Goal: Feedback & Contribution: Leave review/rating

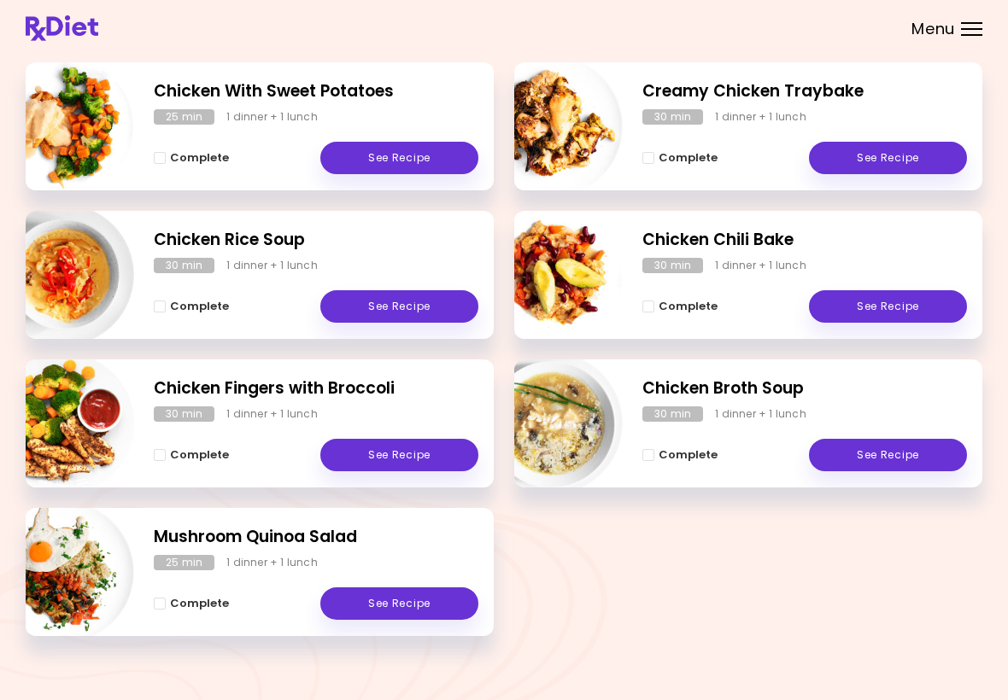
scroll to position [264, 0]
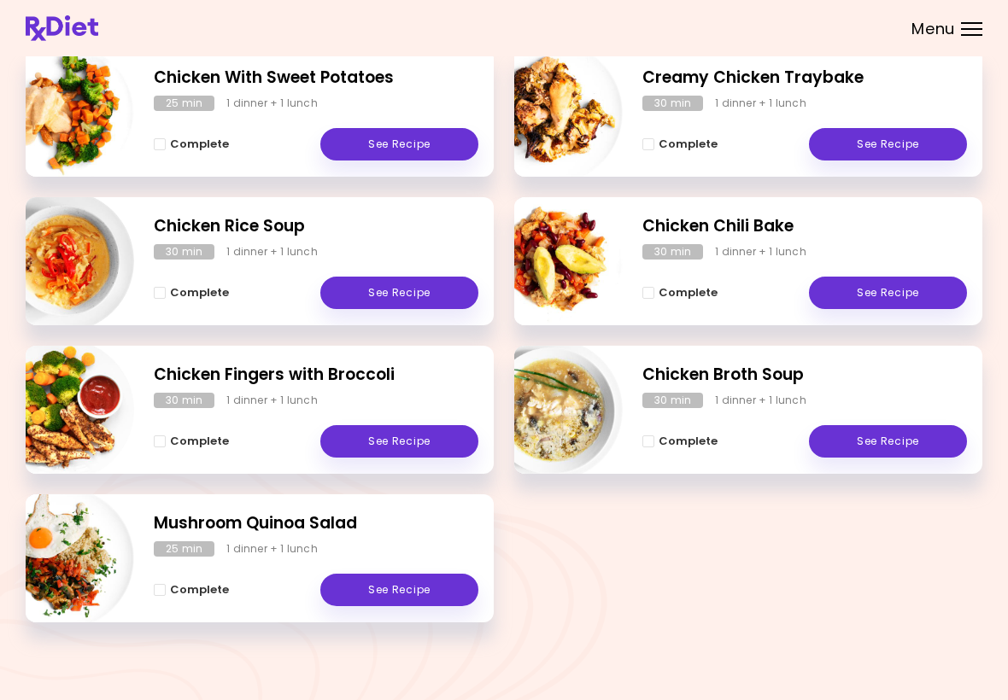
click at [900, 444] on link "See Recipe" at bounding box center [888, 441] width 158 height 32
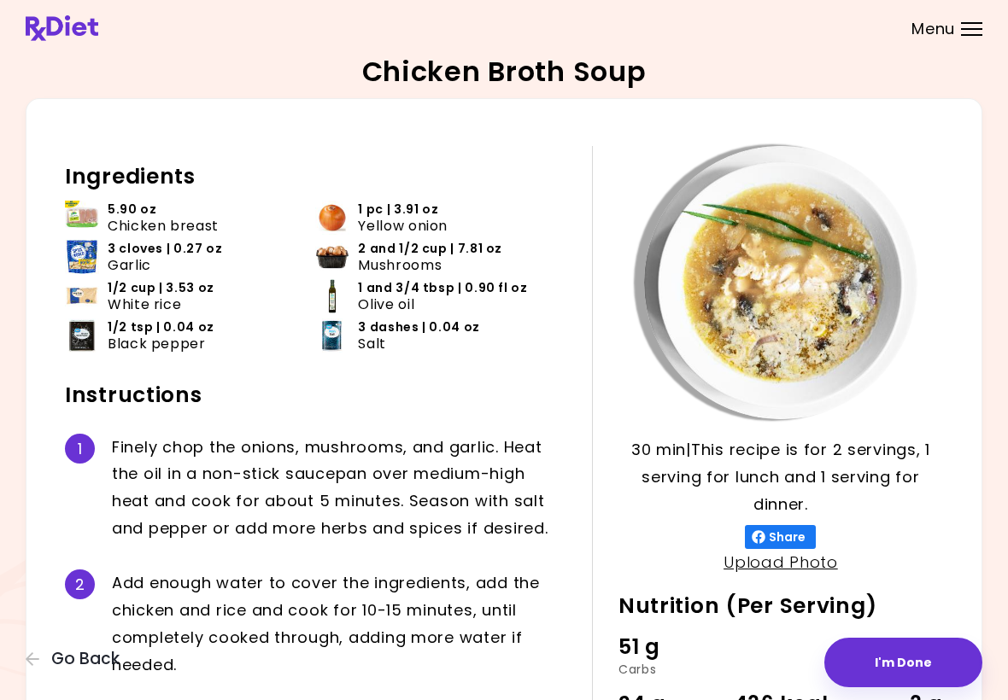
click at [906, 658] on button "I'm Done" at bounding box center [903, 663] width 158 height 50
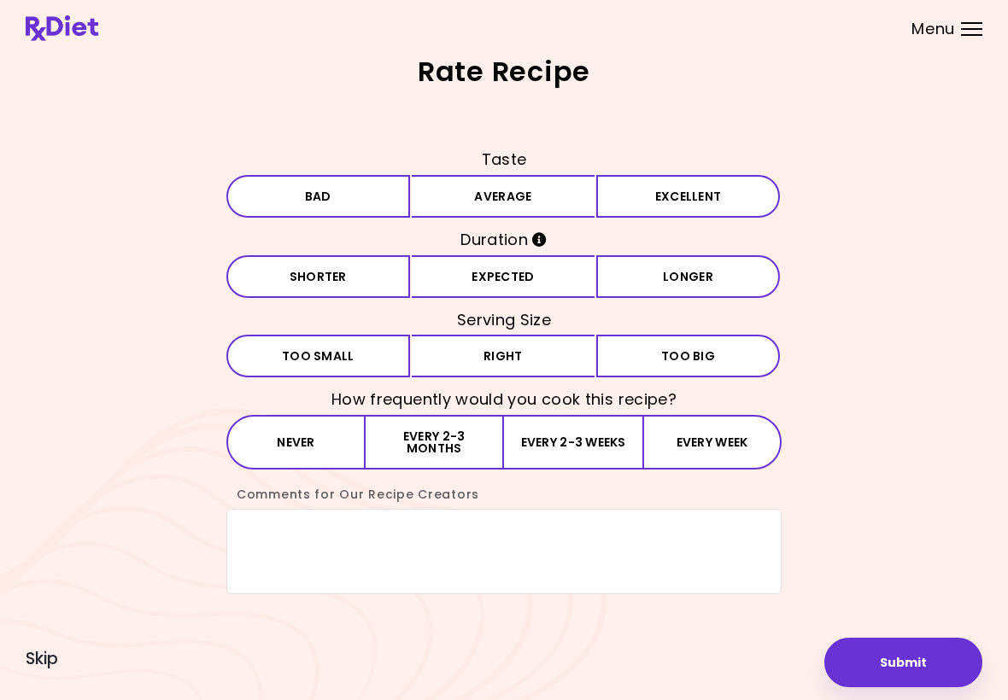
click at [707, 205] on button "Excellent" at bounding box center [688, 196] width 184 height 43
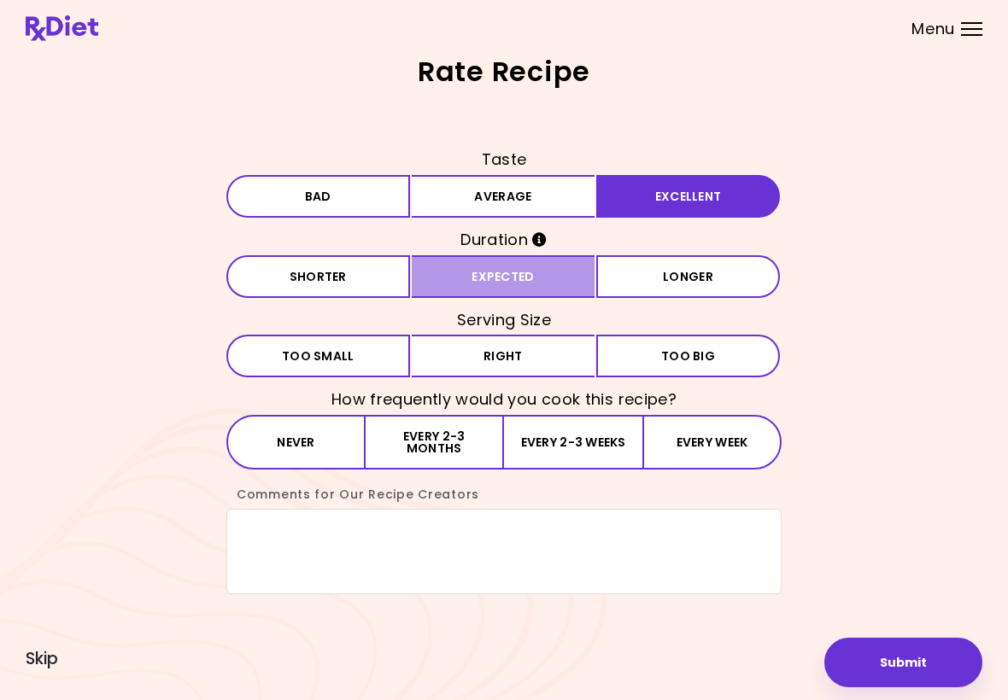
click at [544, 278] on button "Expected" at bounding box center [504, 276] width 184 height 43
click at [529, 354] on button "Right" at bounding box center [504, 356] width 184 height 43
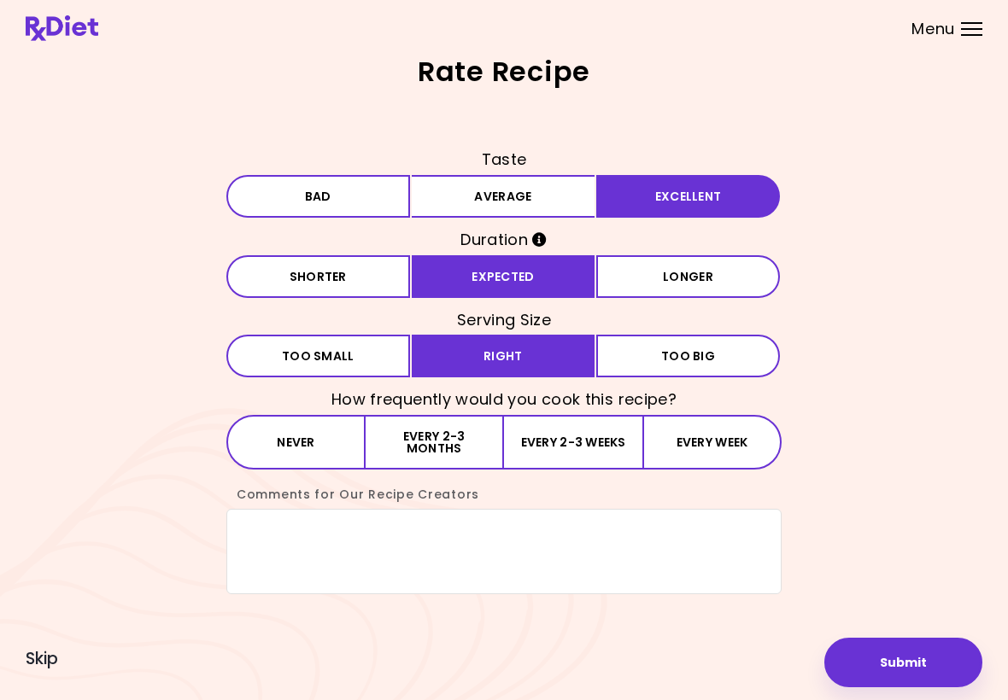
click at [476, 444] on button "Every 2-3 months" at bounding box center [434, 442] width 138 height 55
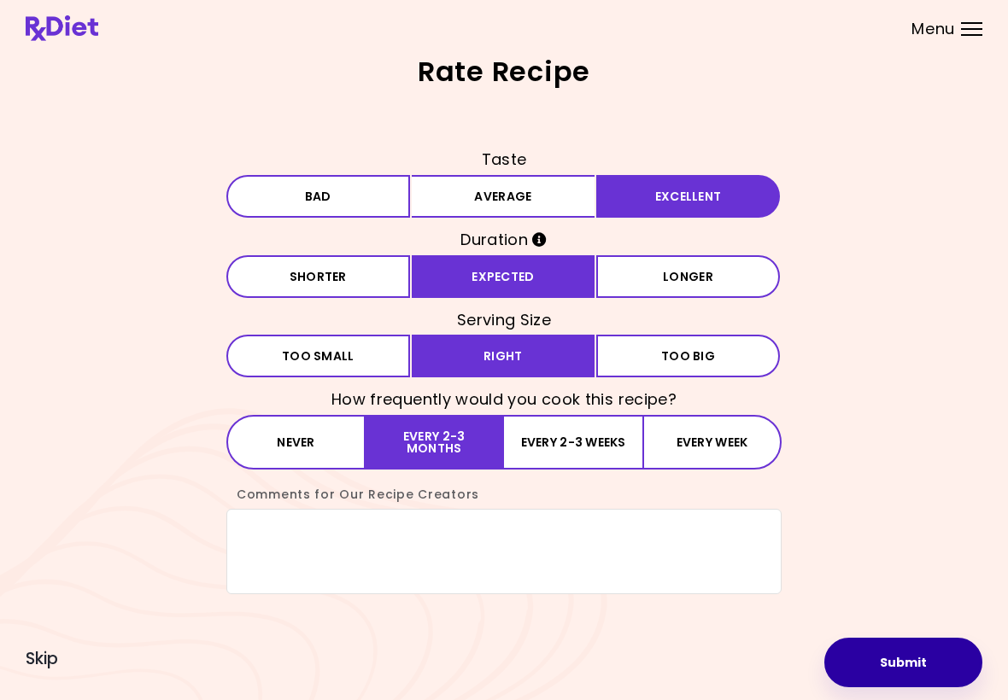
click at [898, 663] on button "Submit" at bounding box center [903, 663] width 158 height 50
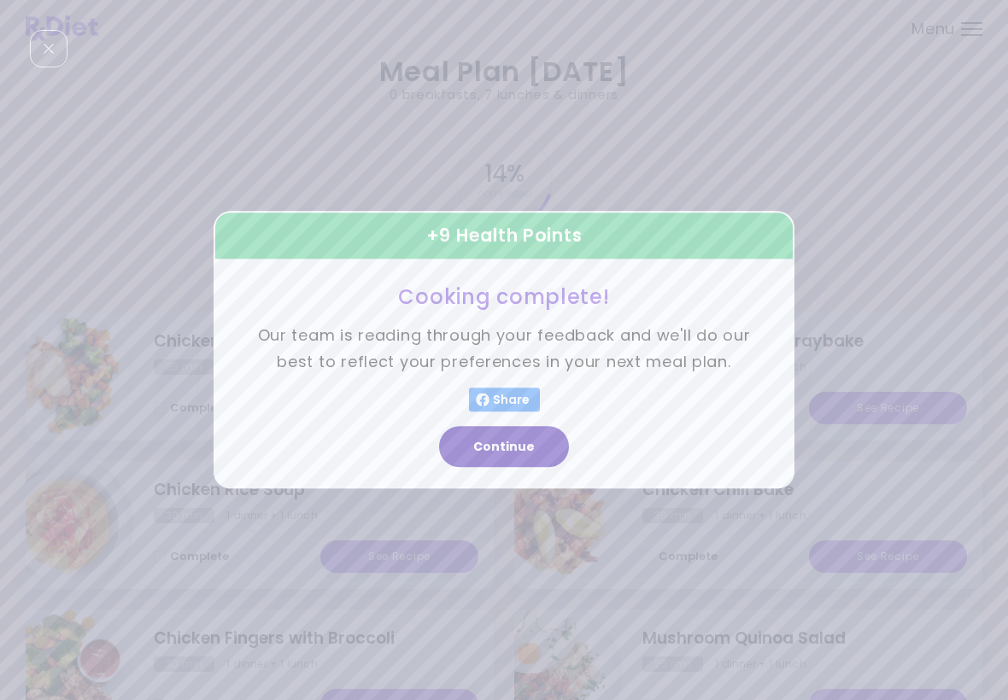
click at [499, 463] on button "Continue" at bounding box center [504, 447] width 130 height 41
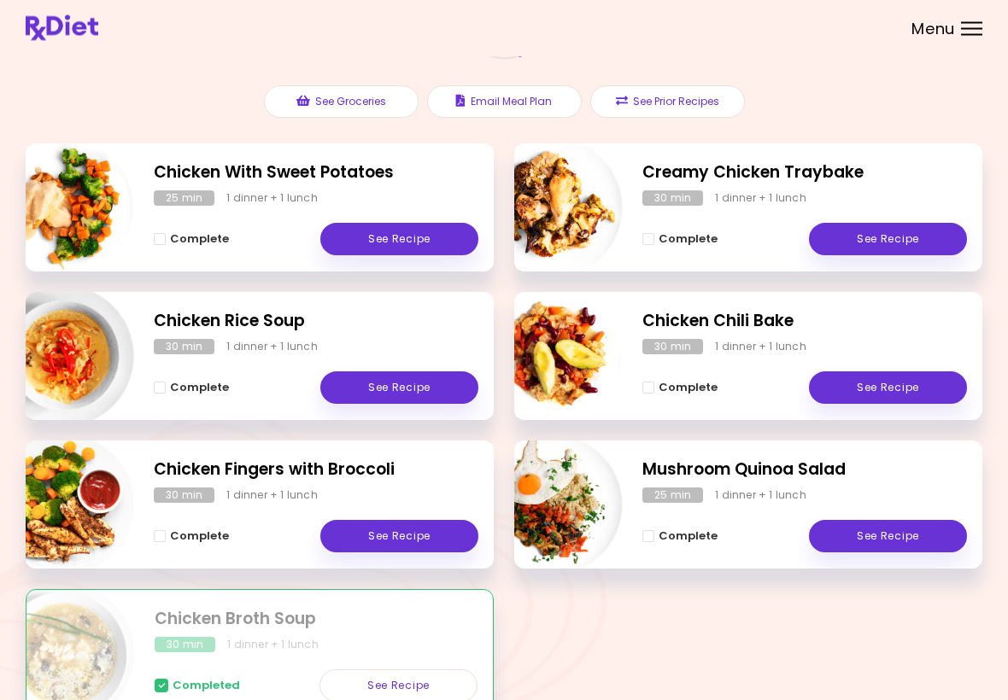
scroll to position [172, 0]
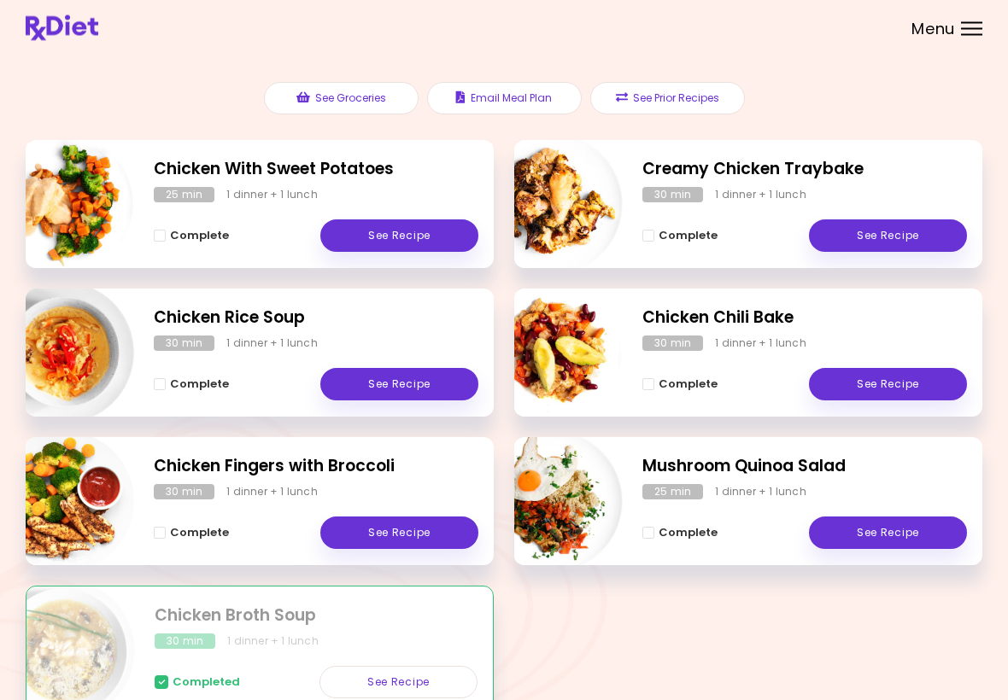
click at [440, 388] on link "See Recipe" at bounding box center [399, 385] width 158 height 32
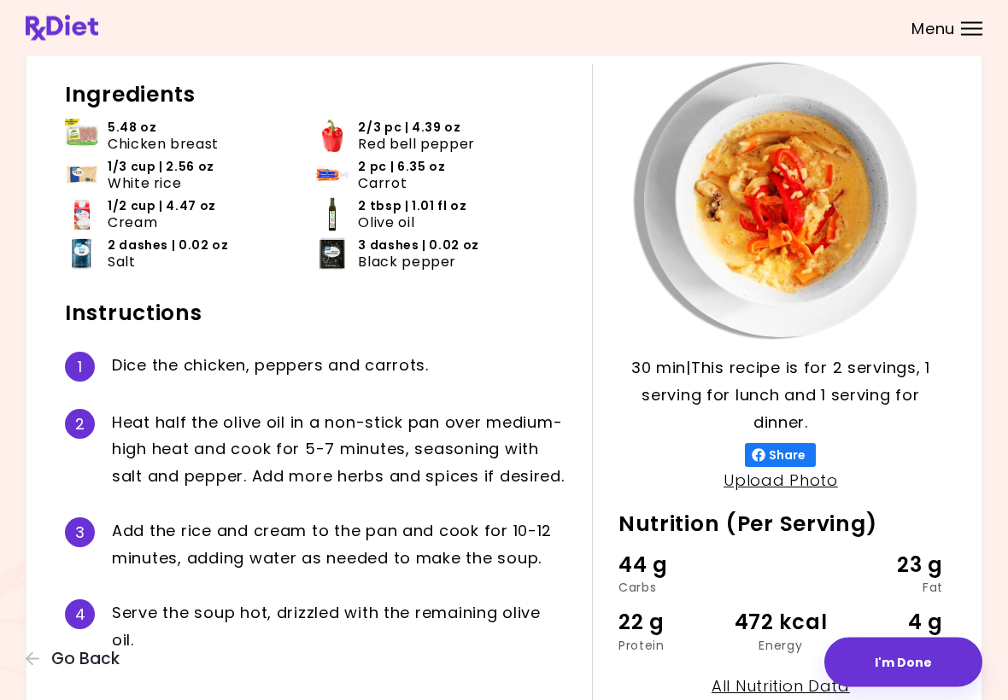
scroll to position [182, 0]
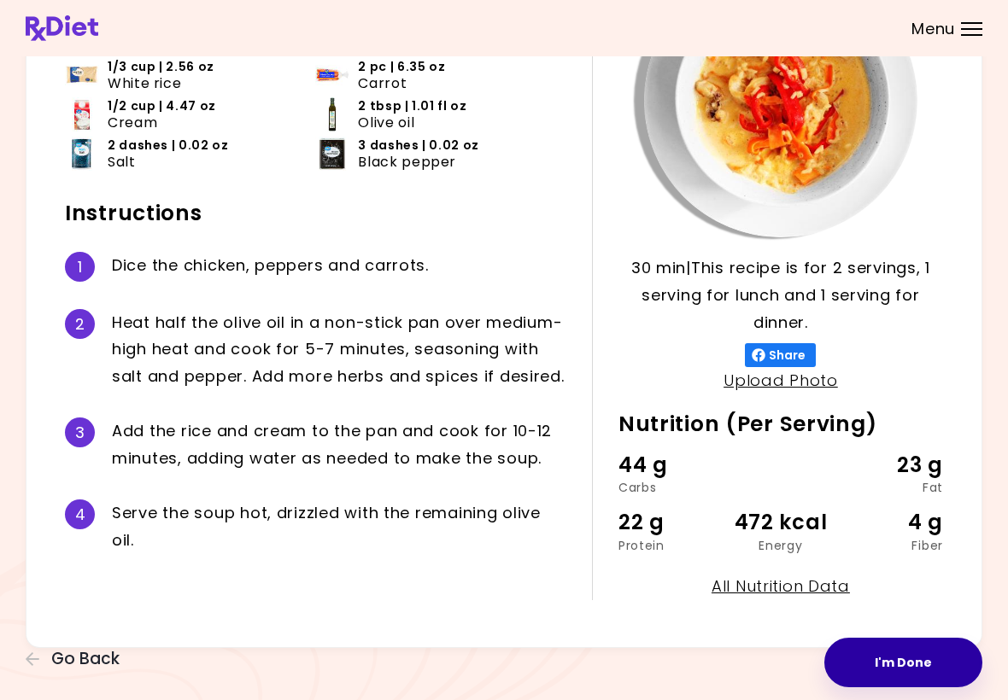
click at [898, 684] on button "I'm Done" at bounding box center [903, 663] width 158 height 50
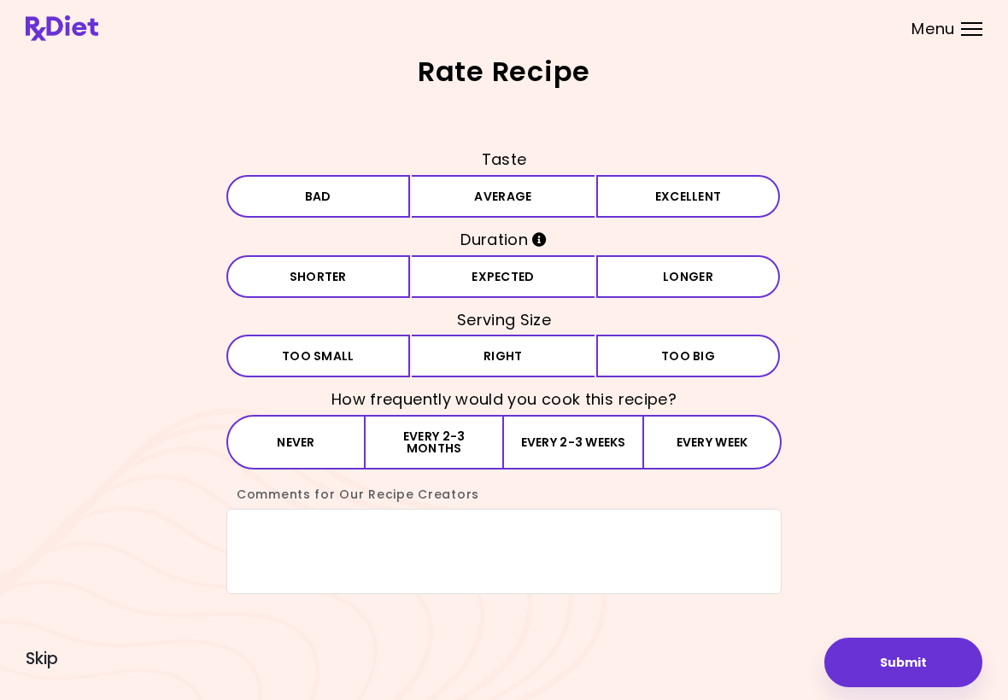
click at [708, 191] on button "Excellent" at bounding box center [688, 196] width 184 height 43
click at [549, 280] on button "Expected" at bounding box center [504, 276] width 184 height 43
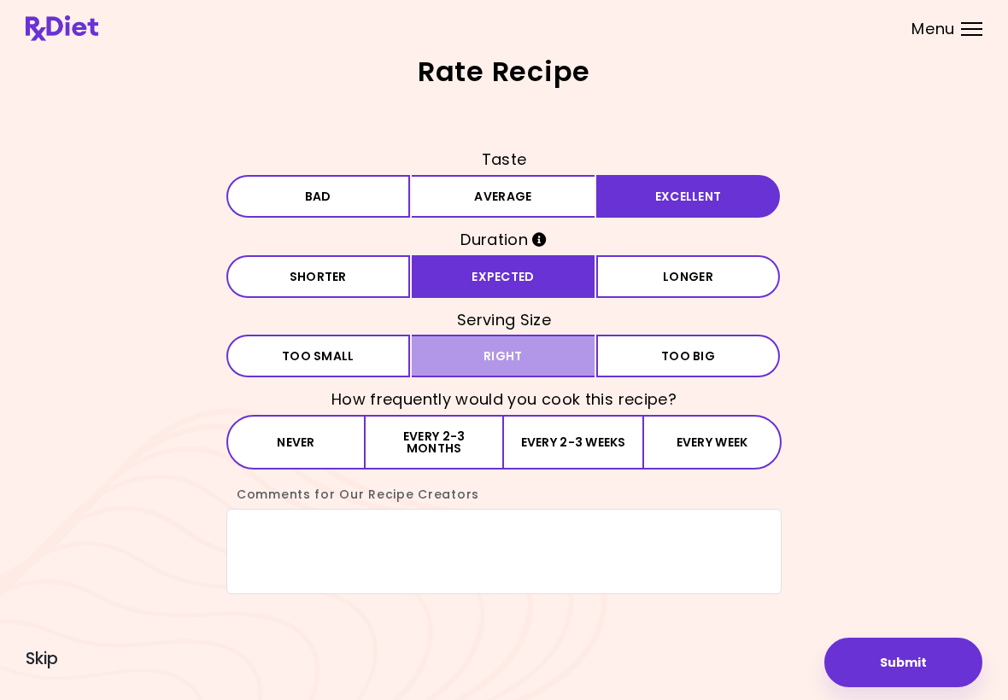
click at [515, 360] on button "Right" at bounding box center [504, 356] width 184 height 43
click at [471, 438] on button "Every 2-3 months" at bounding box center [434, 442] width 138 height 55
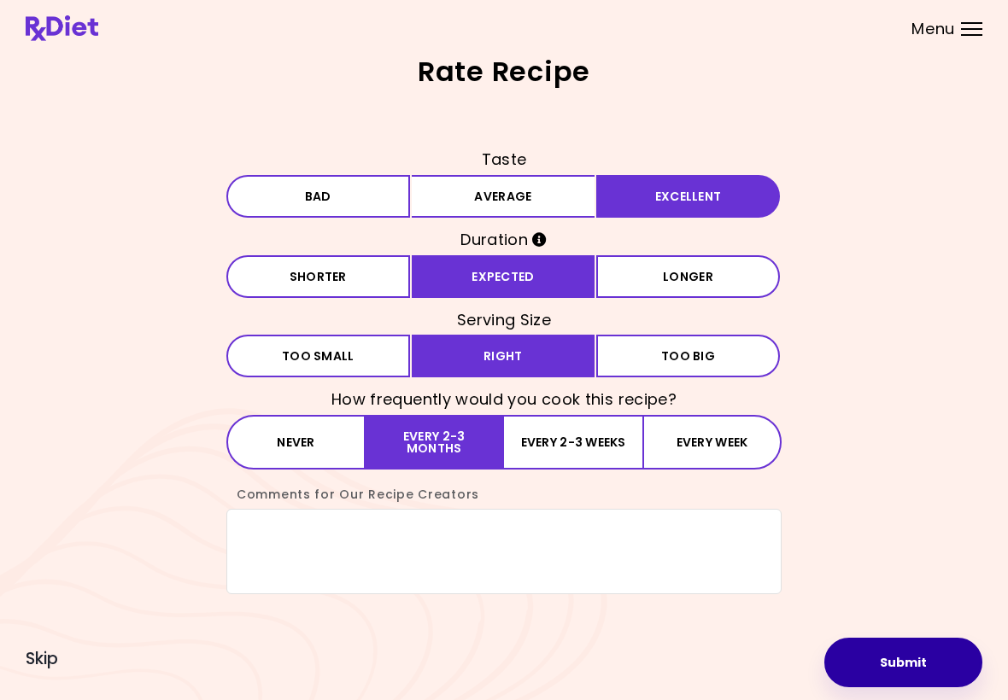
click at [904, 669] on button "Submit" at bounding box center [903, 663] width 158 height 50
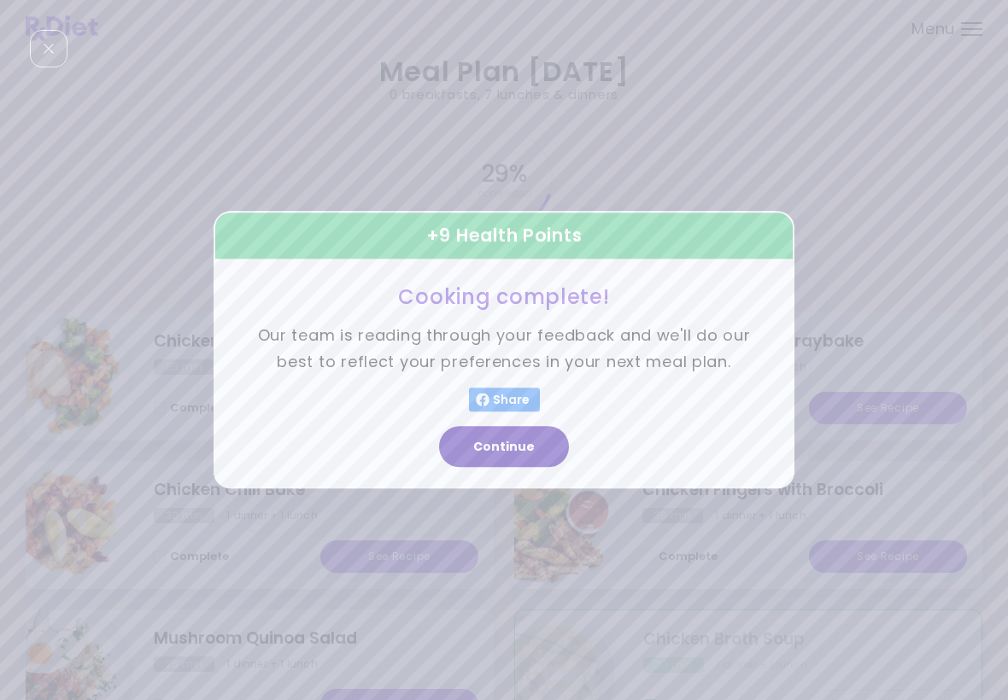
click at [511, 449] on button "Continue" at bounding box center [504, 447] width 130 height 41
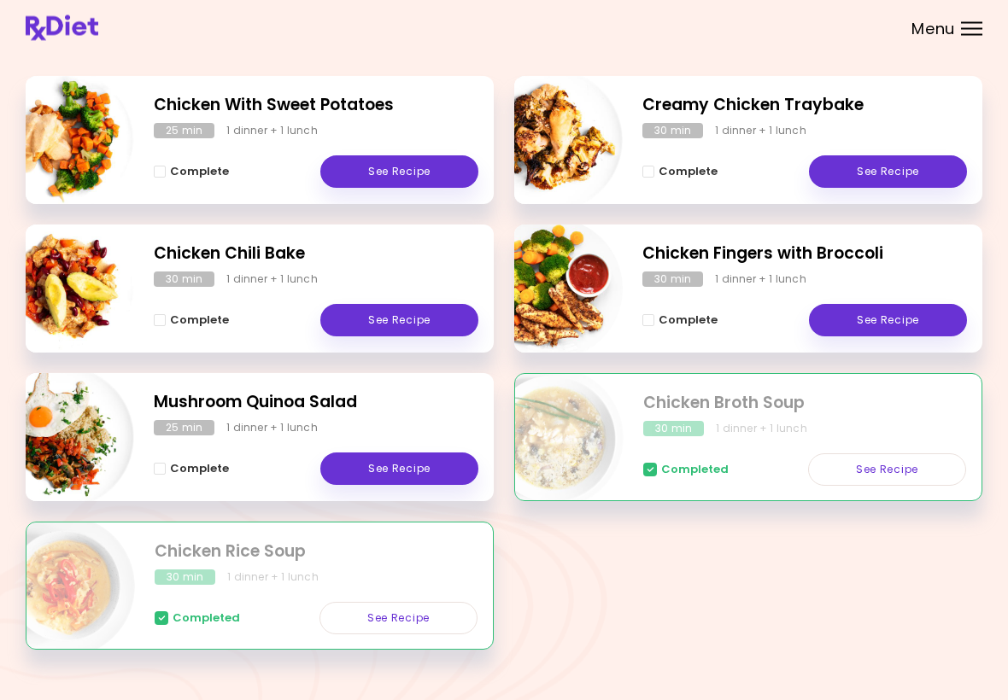
scroll to position [264, 0]
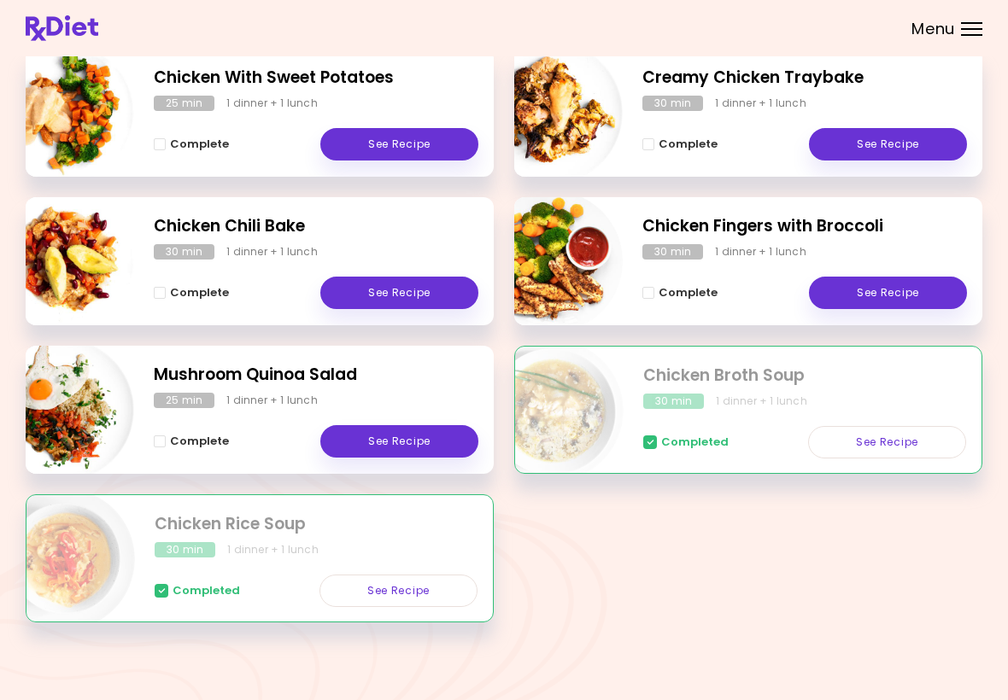
click at [432, 438] on link "See Recipe" at bounding box center [399, 441] width 158 height 32
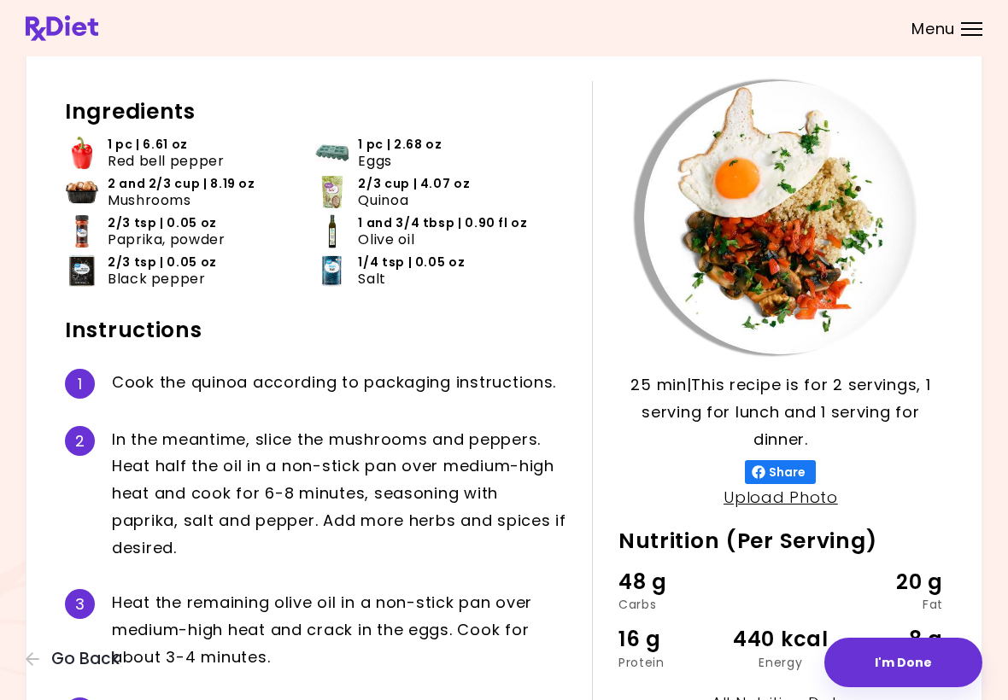
scroll to position [67, 0]
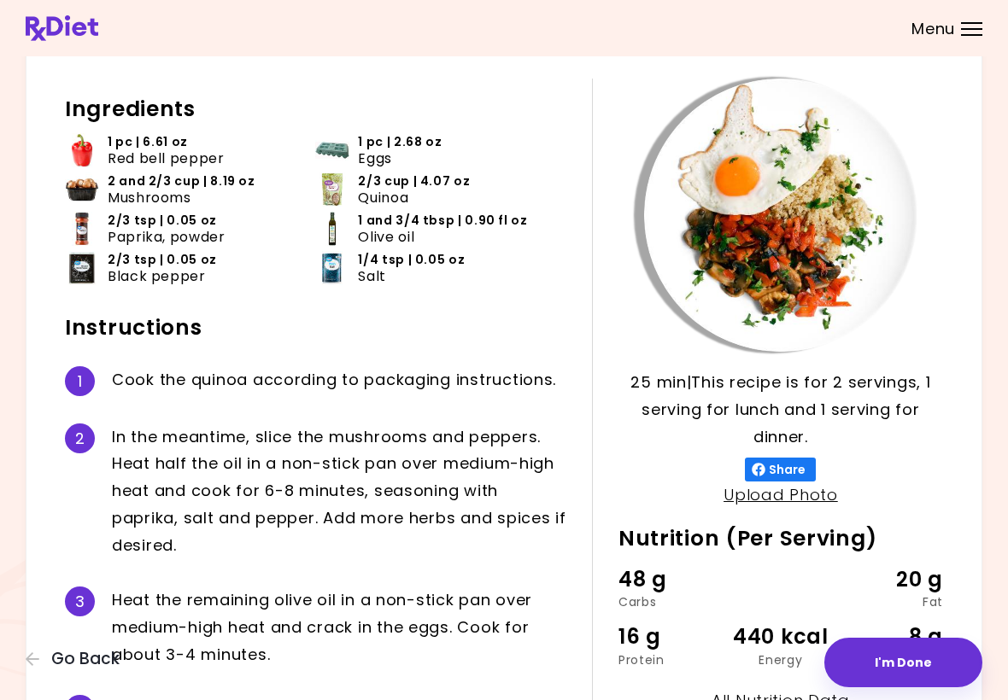
click at [891, 663] on button "I'm Done" at bounding box center [903, 663] width 158 height 50
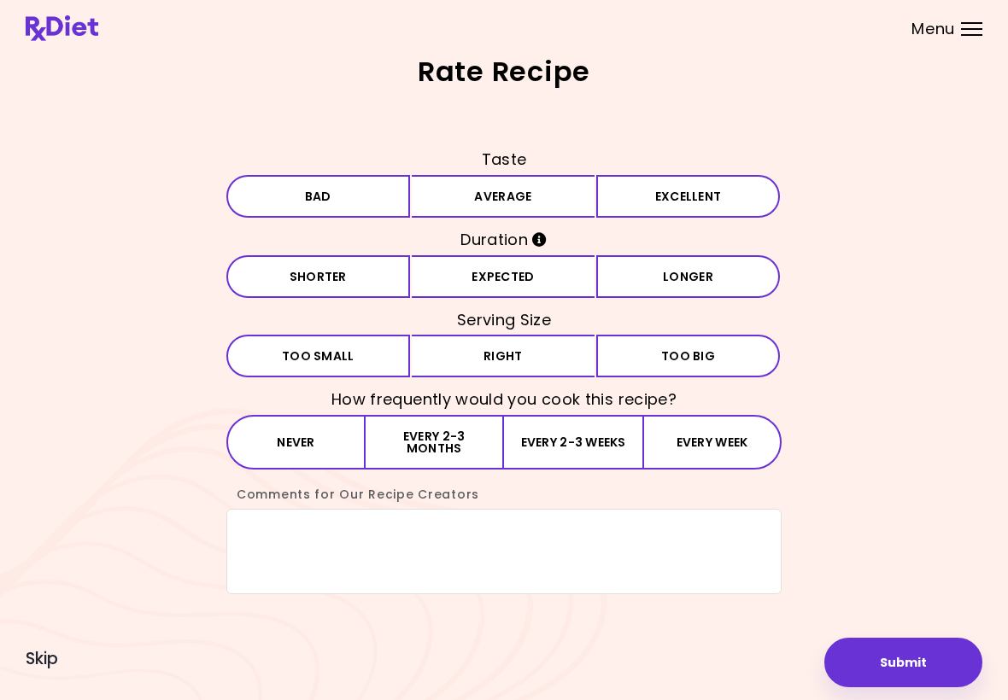
click at [398, 203] on button "Bad" at bounding box center [318, 196] width 184 height 43
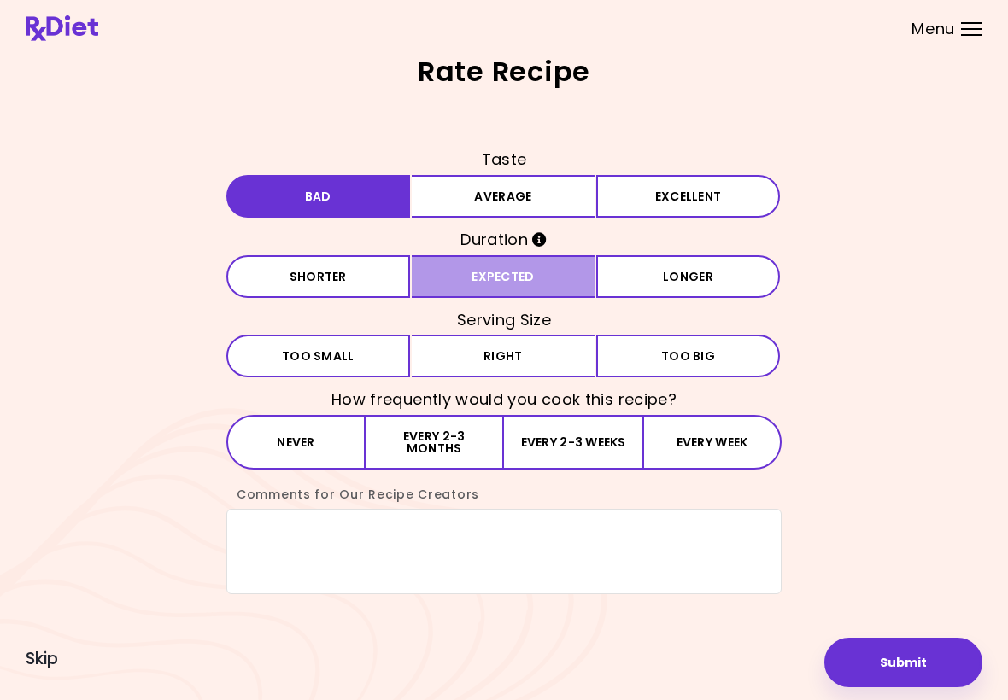
click at [512, 289] on button "Expected" at bounding box center [504, 276] width 184 height 43
click at [545, 359] on button "Right" at bounding box center [504, 356] width 184 height 43
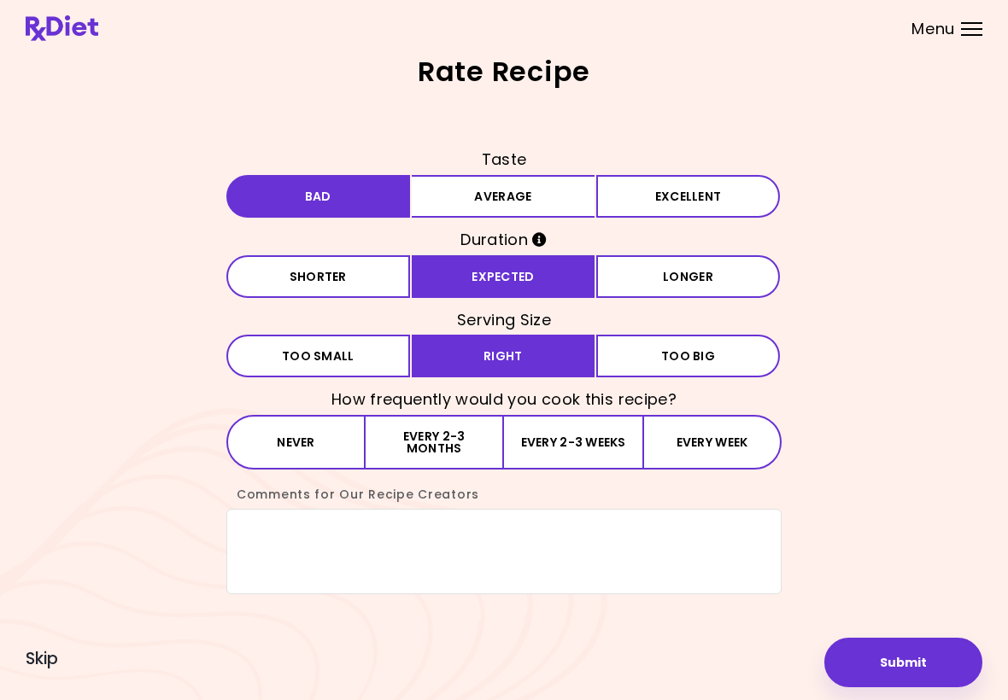
click at [446, 446] on button "Every 2-3 months" at bounding box center [434, 442] width 138 height 55
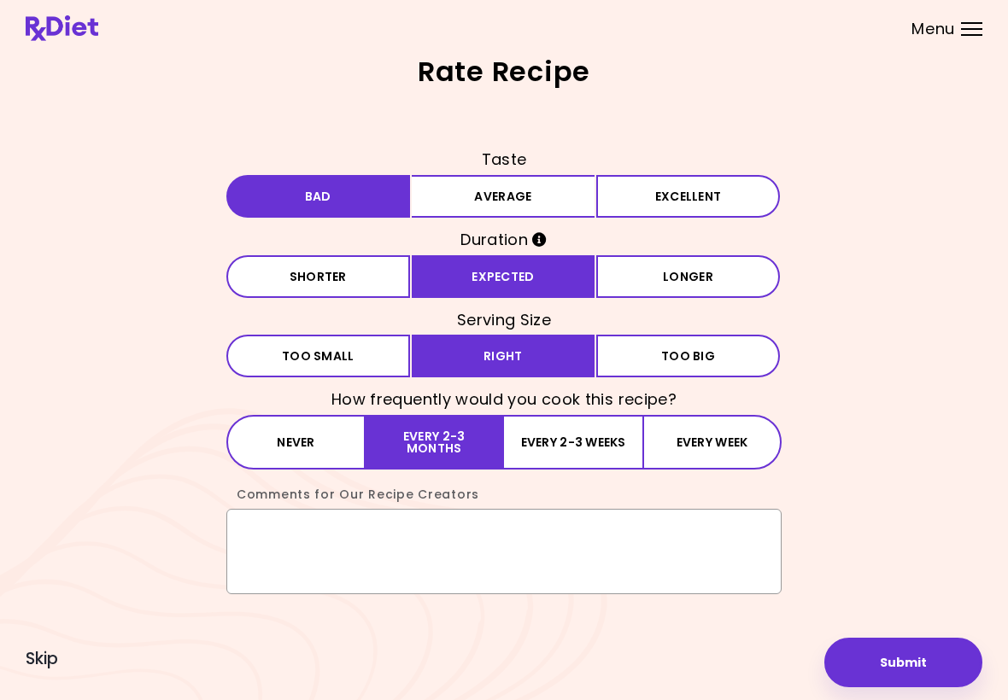
click at [272, 545] on textarea "Comments for Our Recipe Creators" at bounding box center [503, 551] width 555 height 85
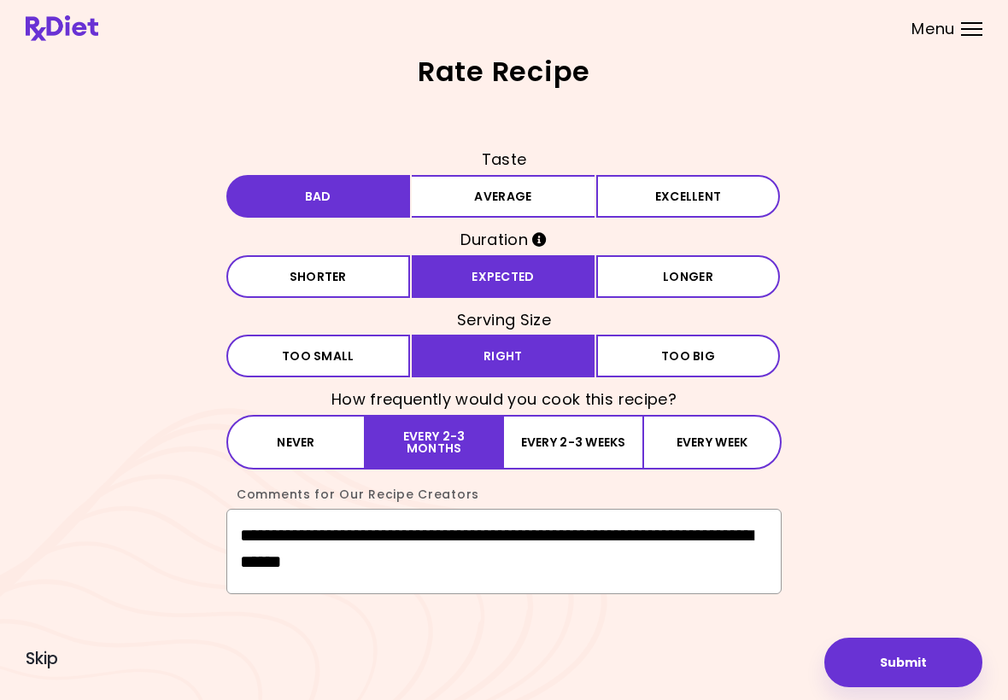
type textarea "**********"
click at [904, 656] on button "Submit" at bounding box center [903, 663] width 158 height 50
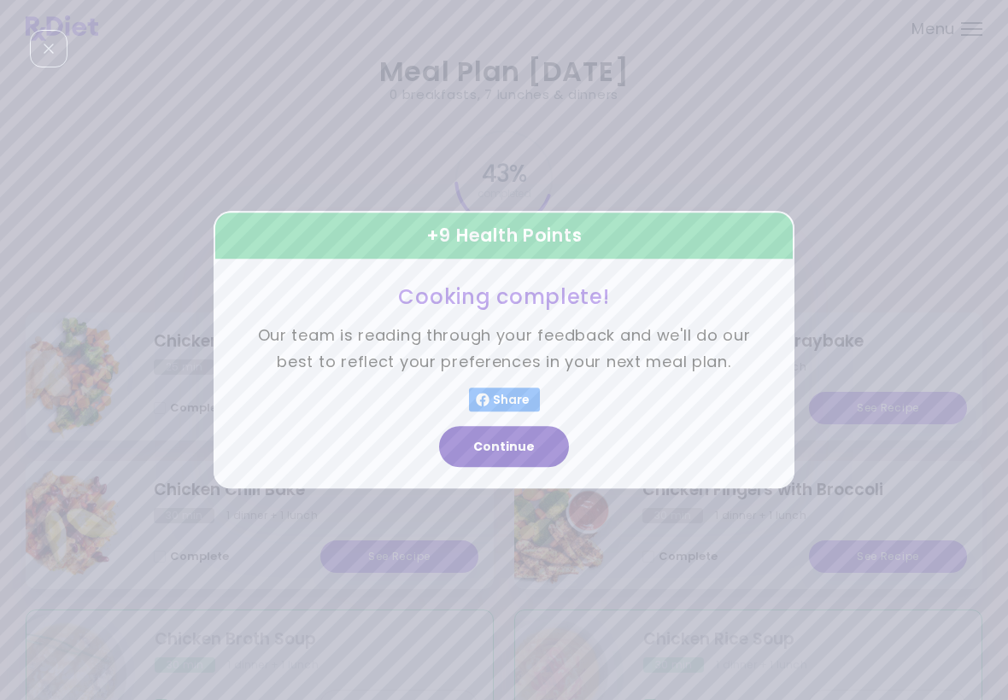
click at [523, 466] on button "Continue" at bounding box center [504, 447] width 130 height 41
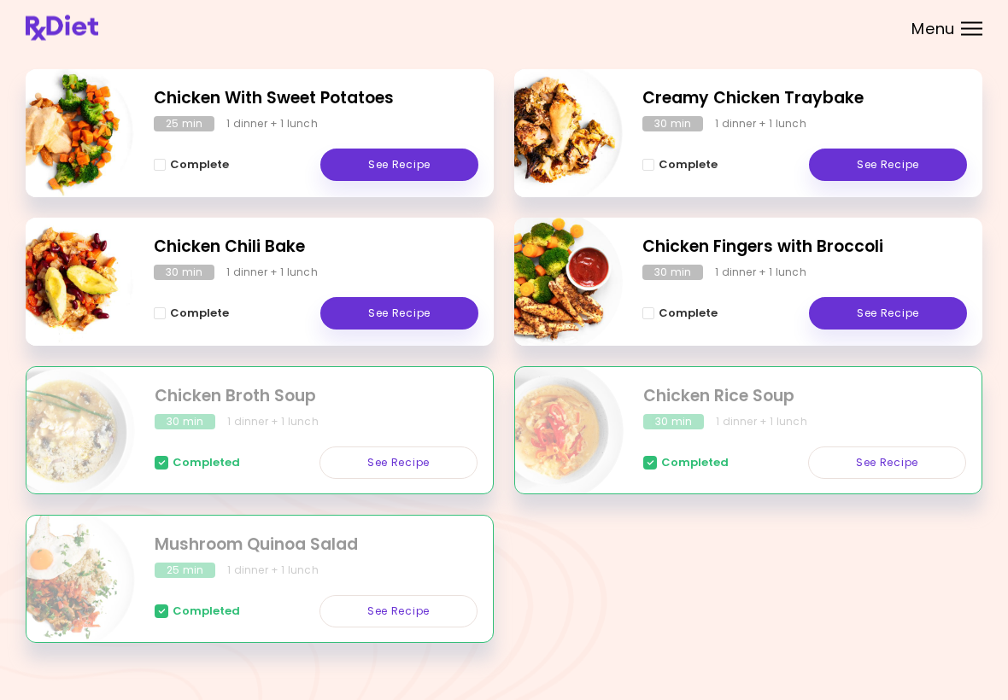
scroll to position [264, 0]
